Goal: Information Seeking & Learning: Learn about a topic

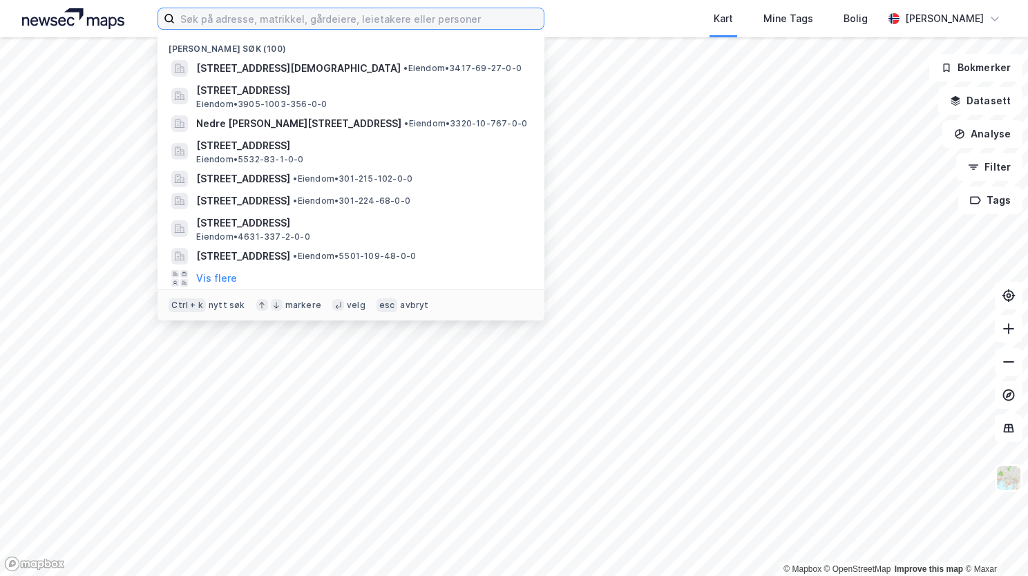
click at [242, 21] on input at bounding box center [359, 18] width 369 height 21
paste input "[STREET_ADDRESS]"
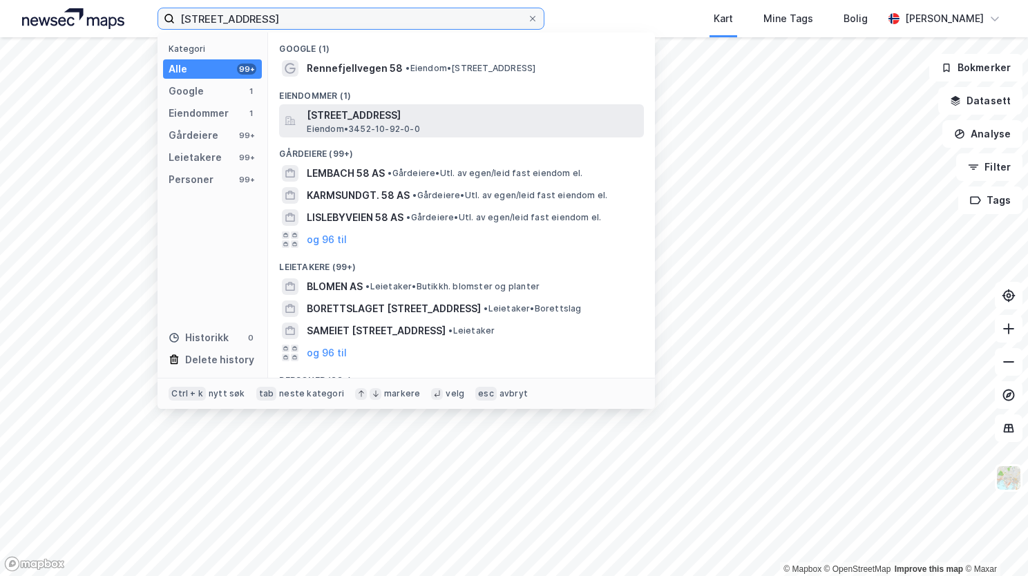
type input "[STREET_ADDRESS]"
click at [433, 120] on span "Rennefjellvegen 58, 2967, LOMEN, VESTRE SLIDRE" at bounding box center [473, 115] width 332 height 17
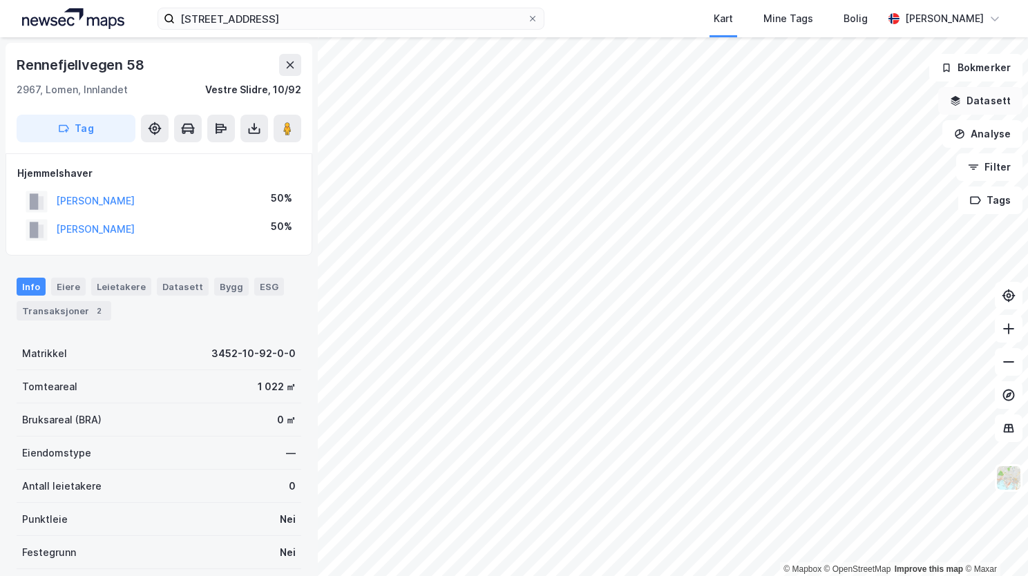
click at [987, 98] on button "Datasett" at bounding box center [980, 101] width 84 height 28
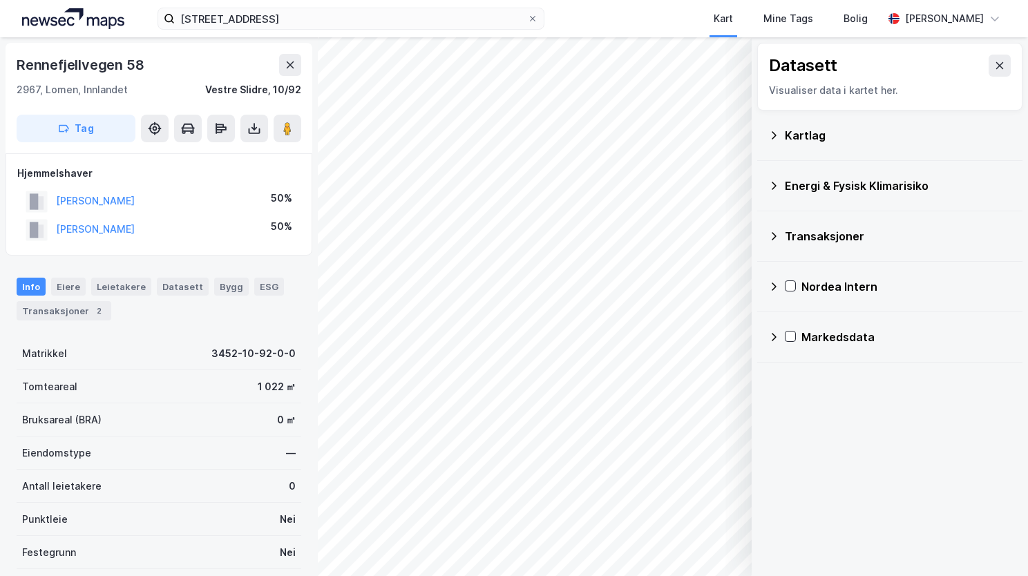
click at [772, 131] on icon at bounding box center [774, 135] width 5 height 8
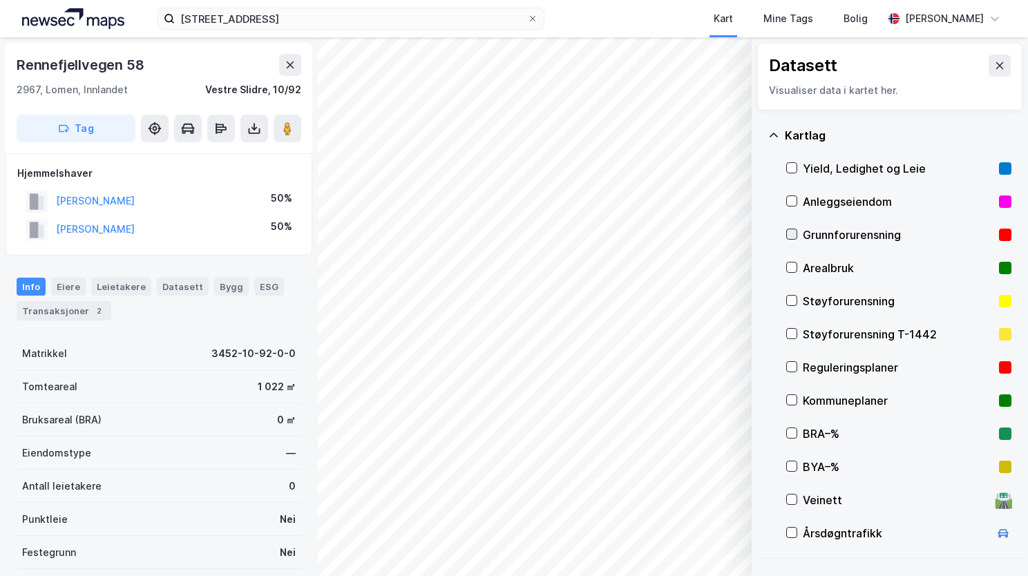
click at [793, 229] on icon at bounding box center [792, 234] width 10 height 10
click at [776, 130] on icon at bounding box center [773, 135] width 11 height 11
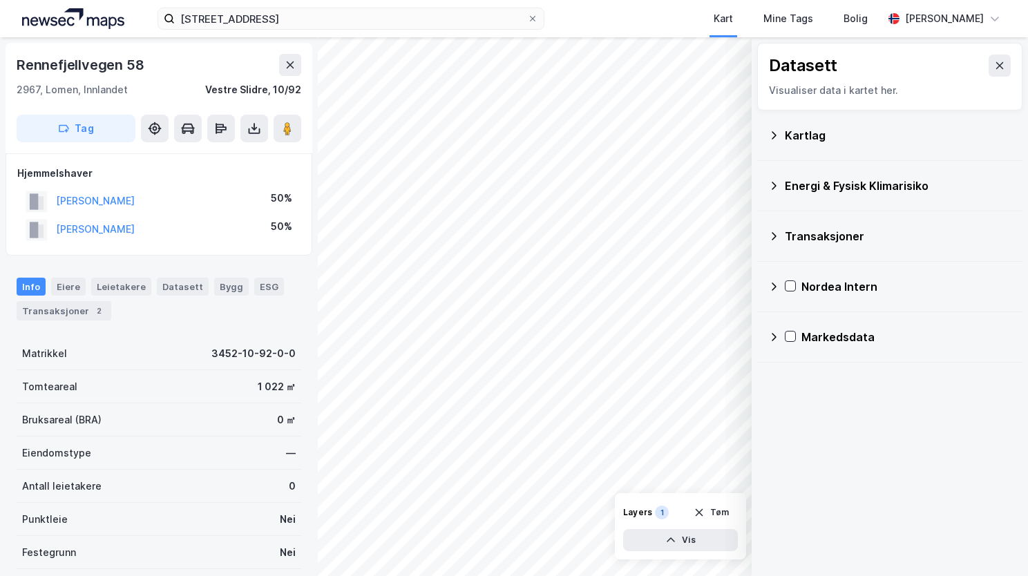
click at [773, 178] on div "Energi & Fysisk Klimarisiko" at bounding box center [889, 185] width 243 height 33
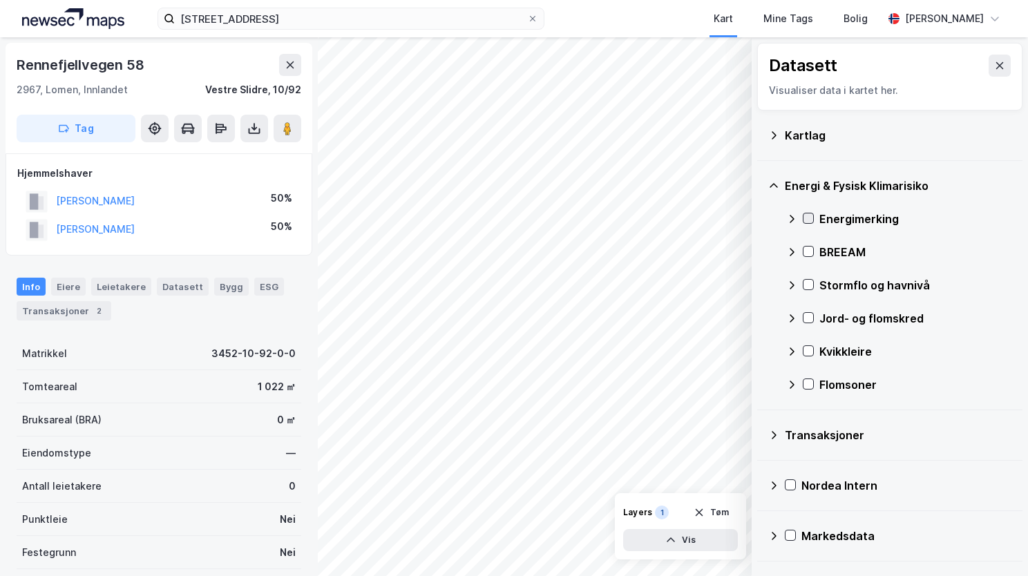
click at [811, 219] on icon at bounding box center [809, 219] width 10 height 10
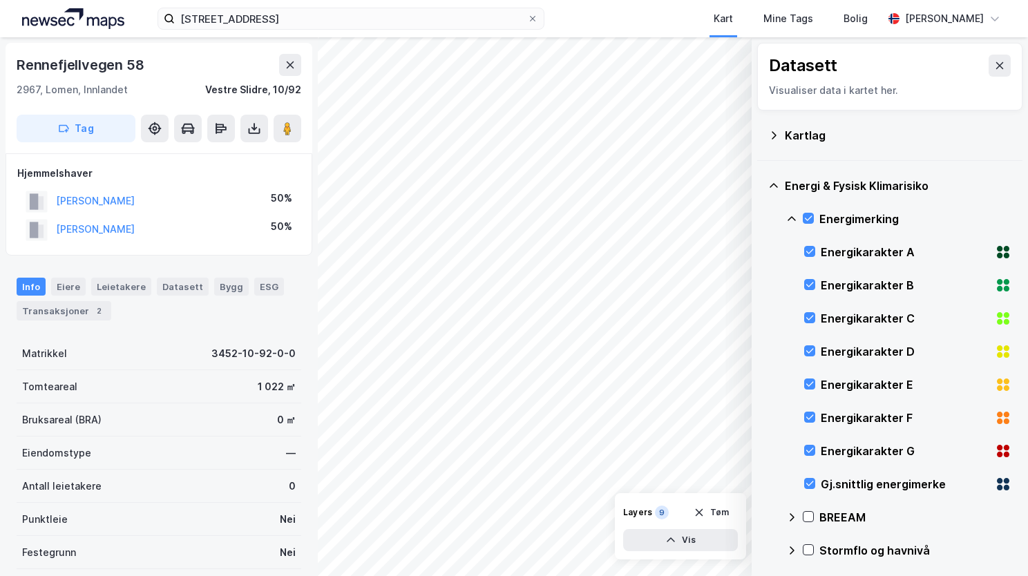
click at [793, 215] on icon at bounding box center [791, 219] width 11 height 11
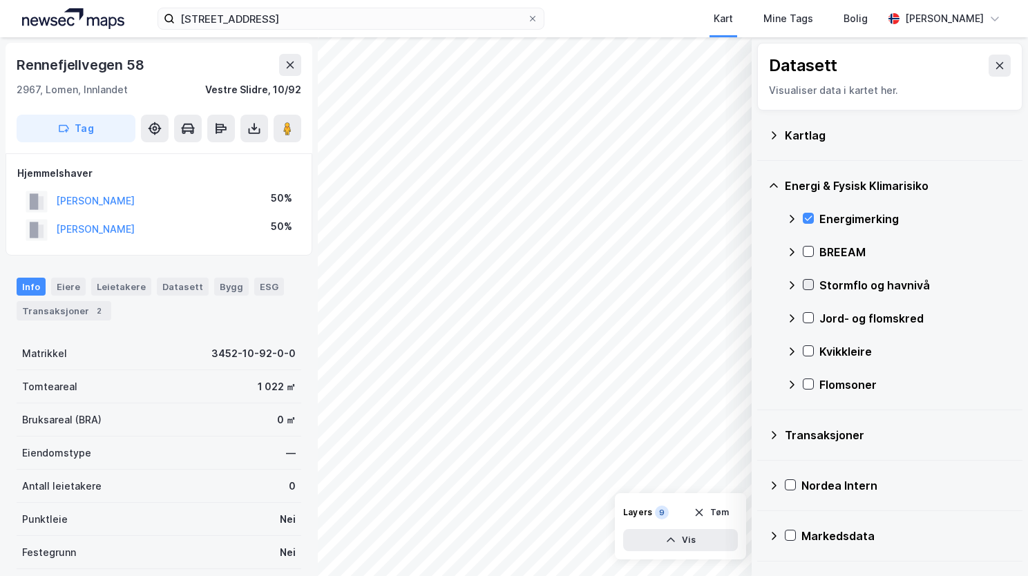
click at [807, 286] on icon at bounding box center [809, 285] width 8 height 5
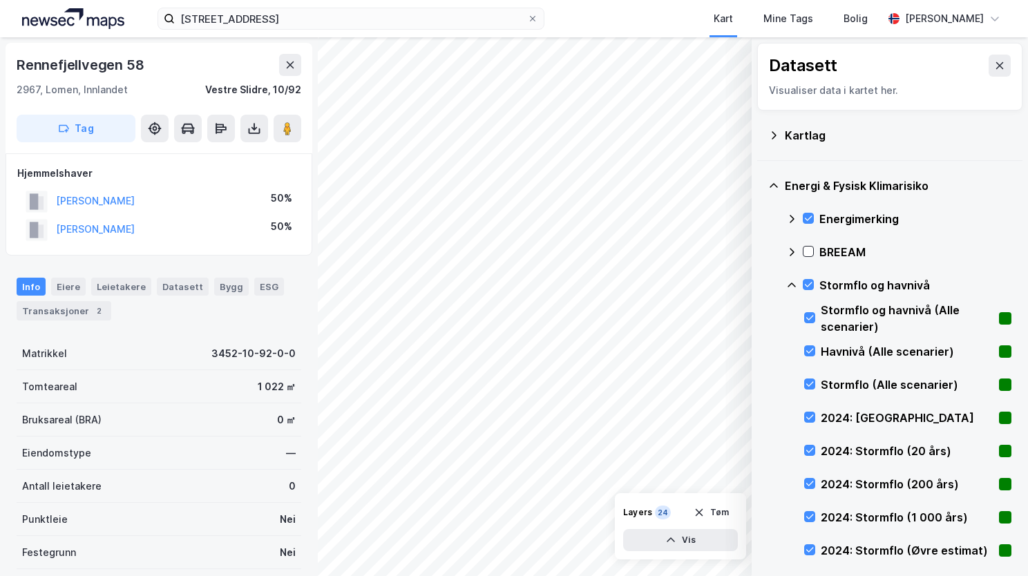
click at [791, 277] on div "Stormflo og havnivå" at bounding box center [898, 285] width 225 height 33
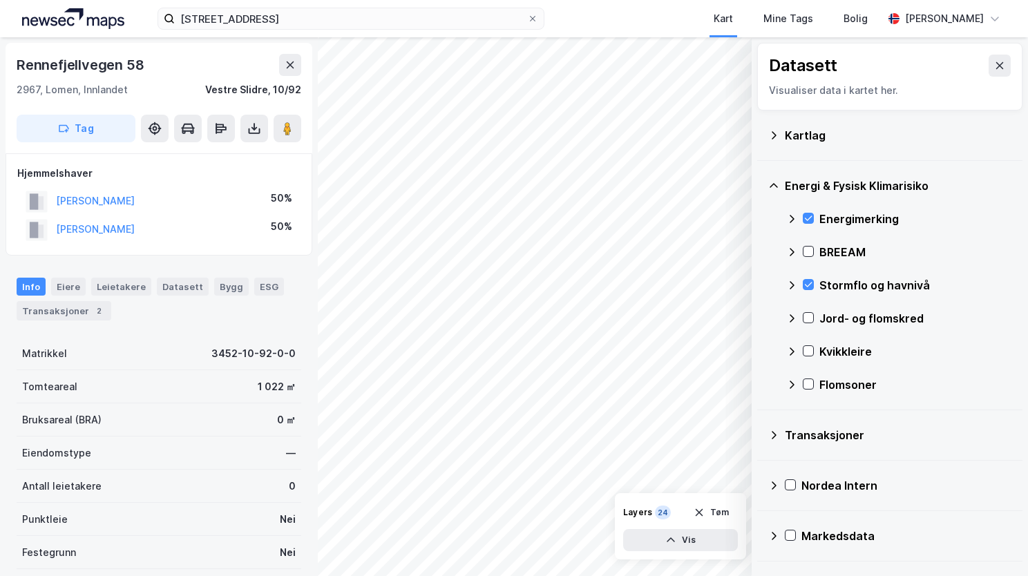
click at [808, 324] on div "Jord- og flomskred" at bounding box center [898, 318] width 225 height 33
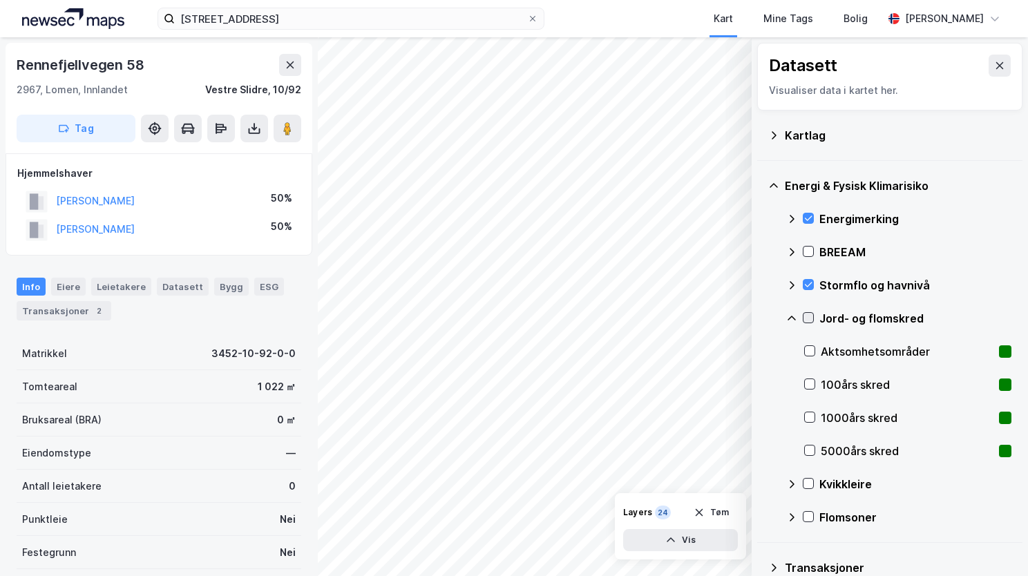
click at [807, 316] on icon at bounding box center [809, 318] width 10 height 10
click at [791, 319] on icon at bounding box center [791, 318] width 11 height 11
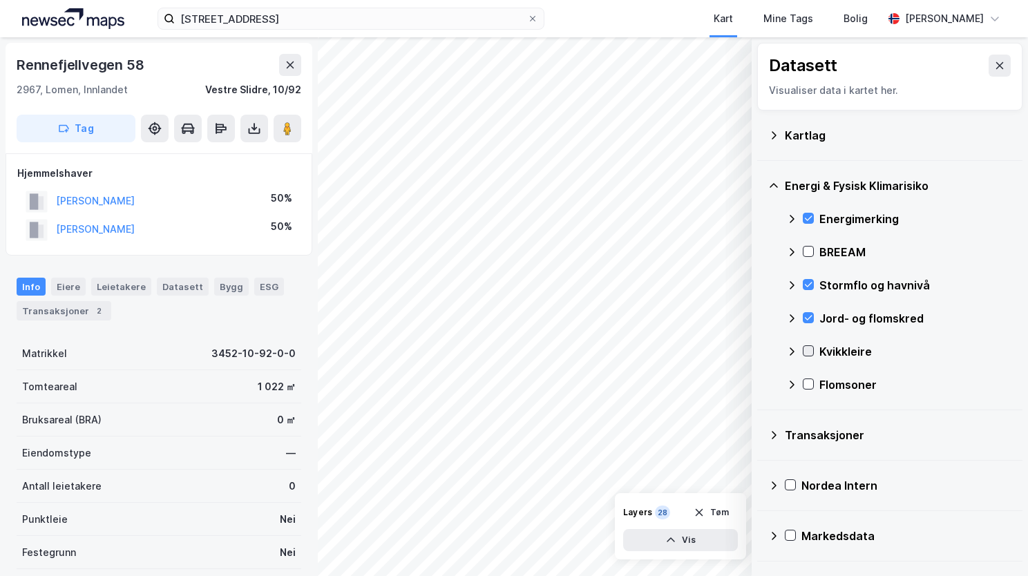
click at [808, 349] on icon at bounding box center [809, 351] width 10 height 10
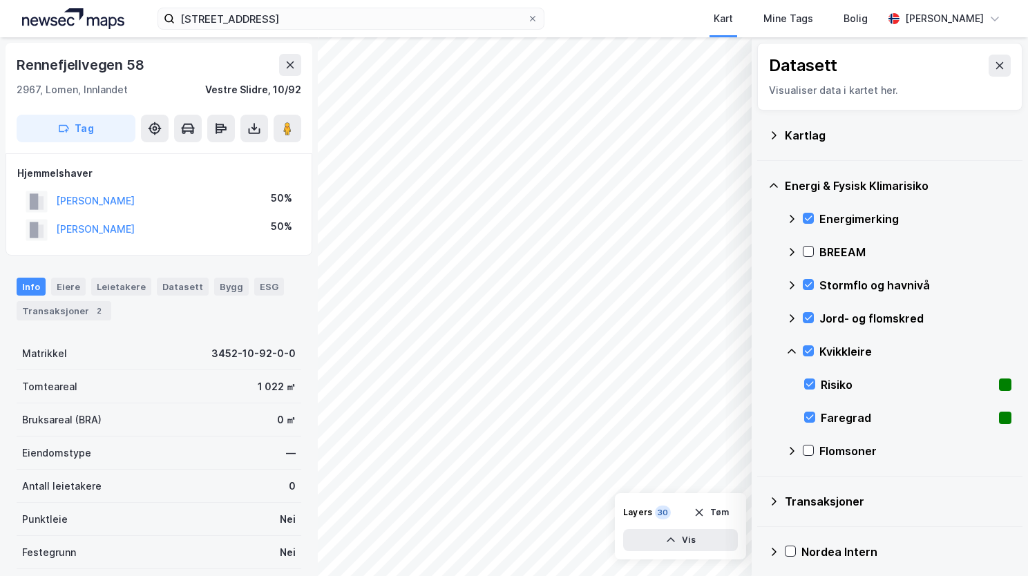
click at [792, 349] on icon at bounding box center [792, 351] width 8 height 5
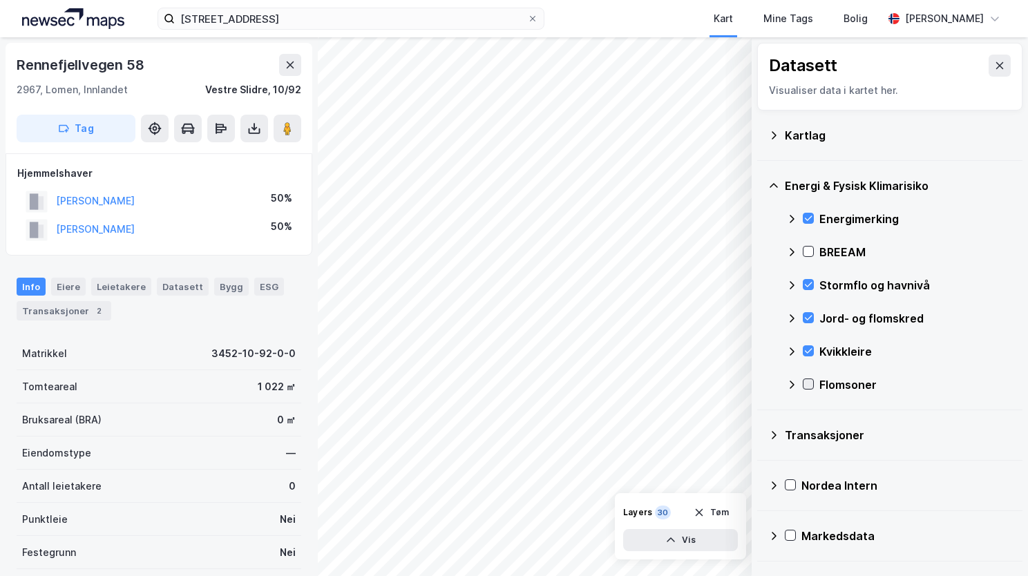
click at [808, 383] on icon at bounding box center [809, 384] width 10 height 10
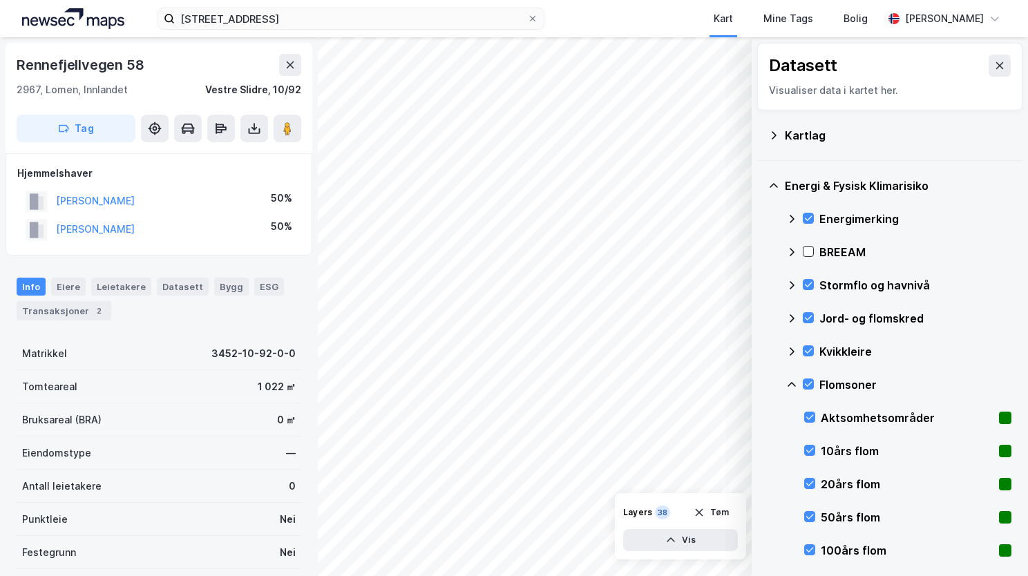
click at [793, 381] on icon at bounding box center [791, 384] width 11 height 11
